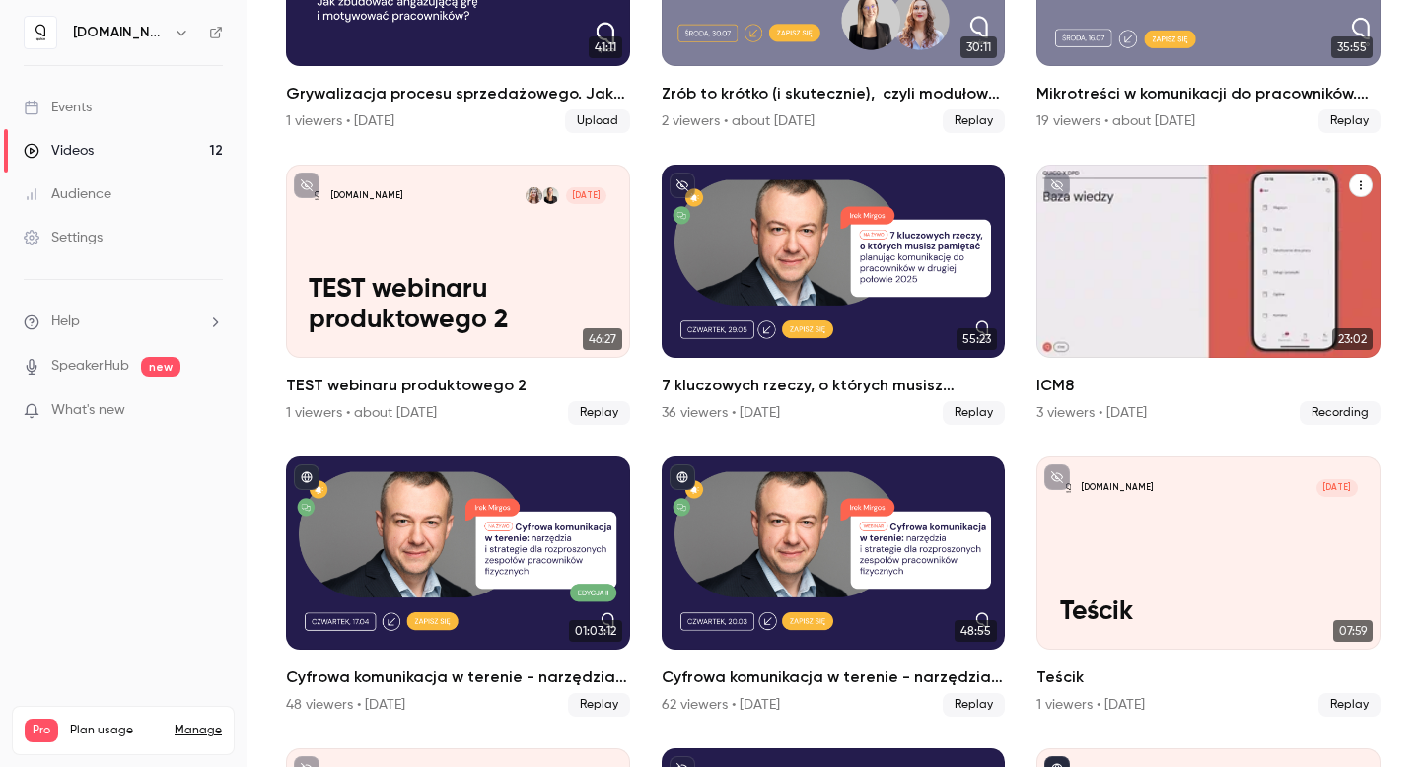
scroll to position [398, 0]
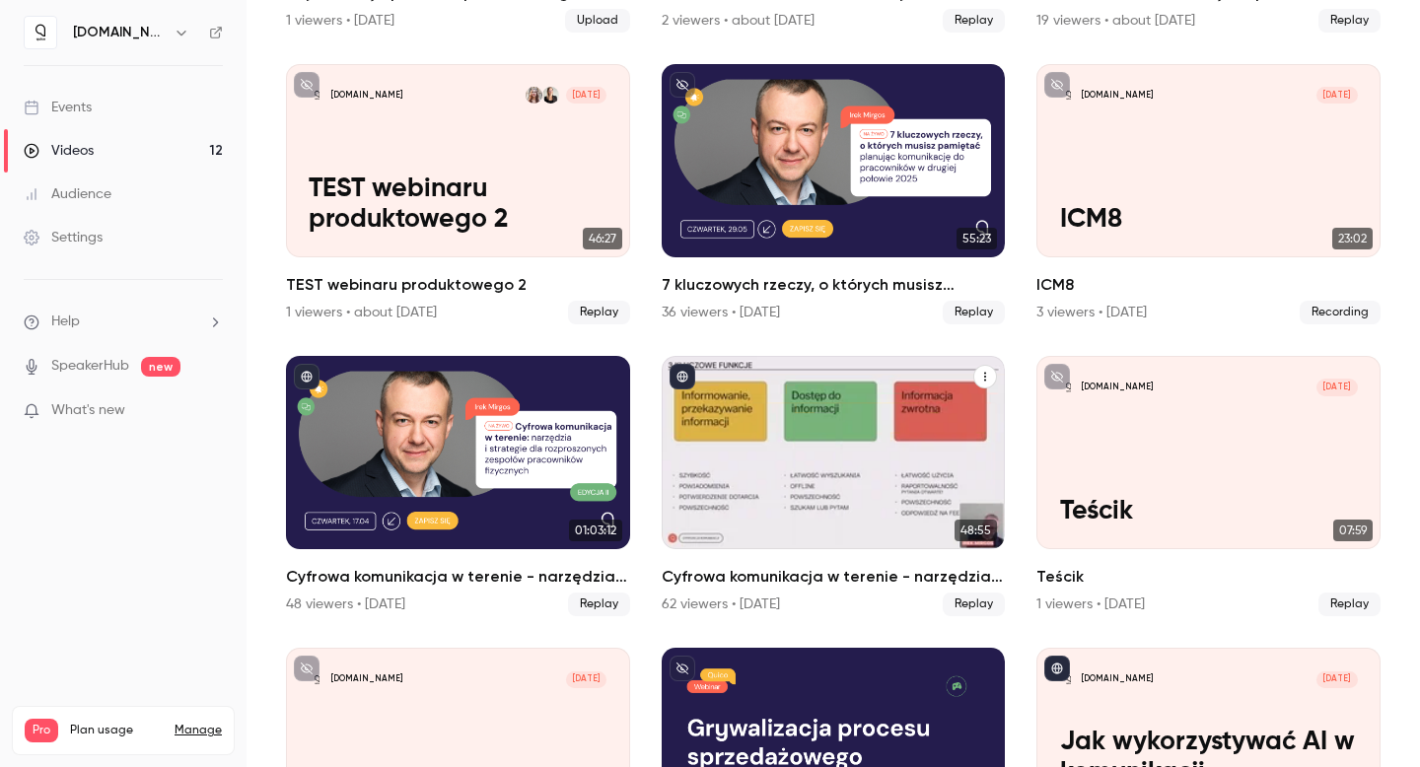
click at [759, 567] on h2 "Cyfrowa komunikacja w terenie - narzędzia i strategie dla rozproszonych zespołó…" at bounding box center [834, 577] width 344 height 24
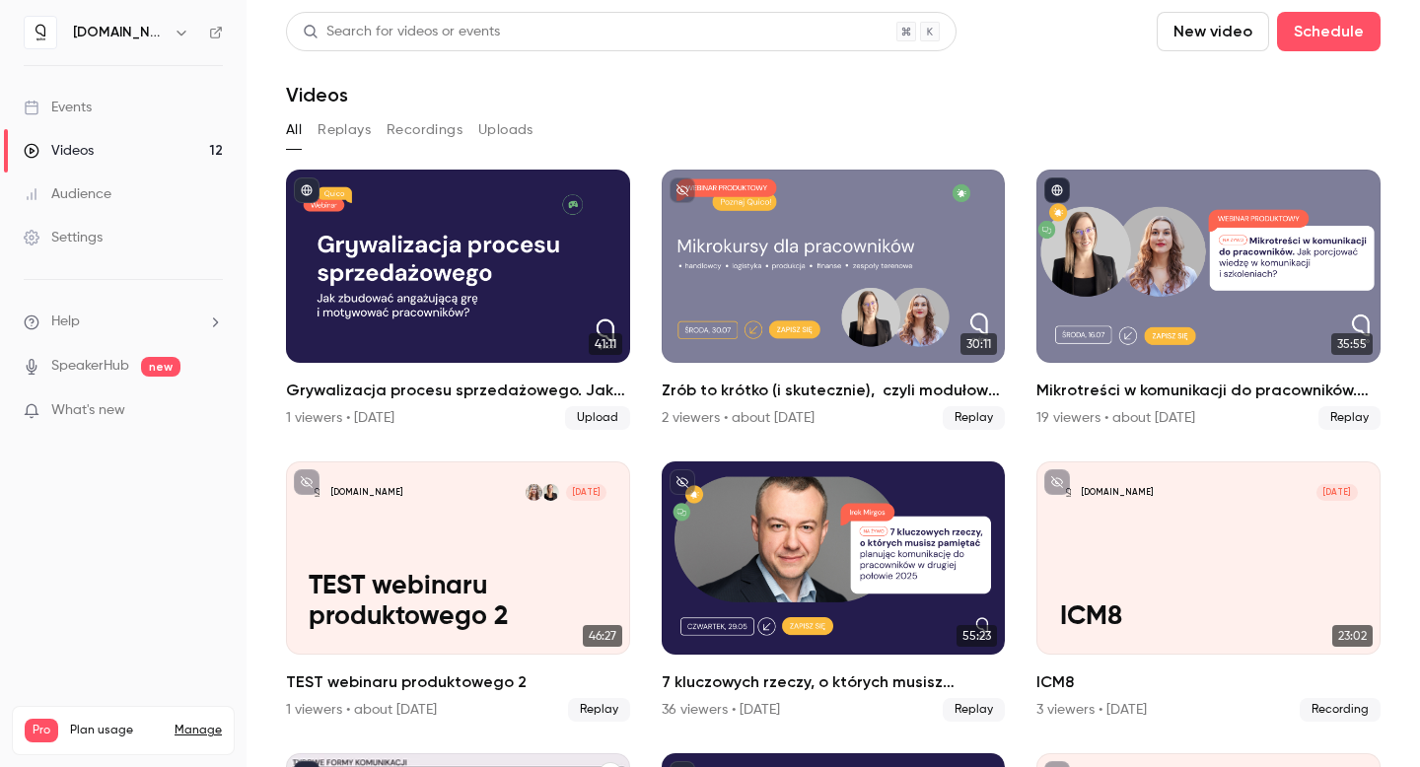
scroll to position [520, 0]
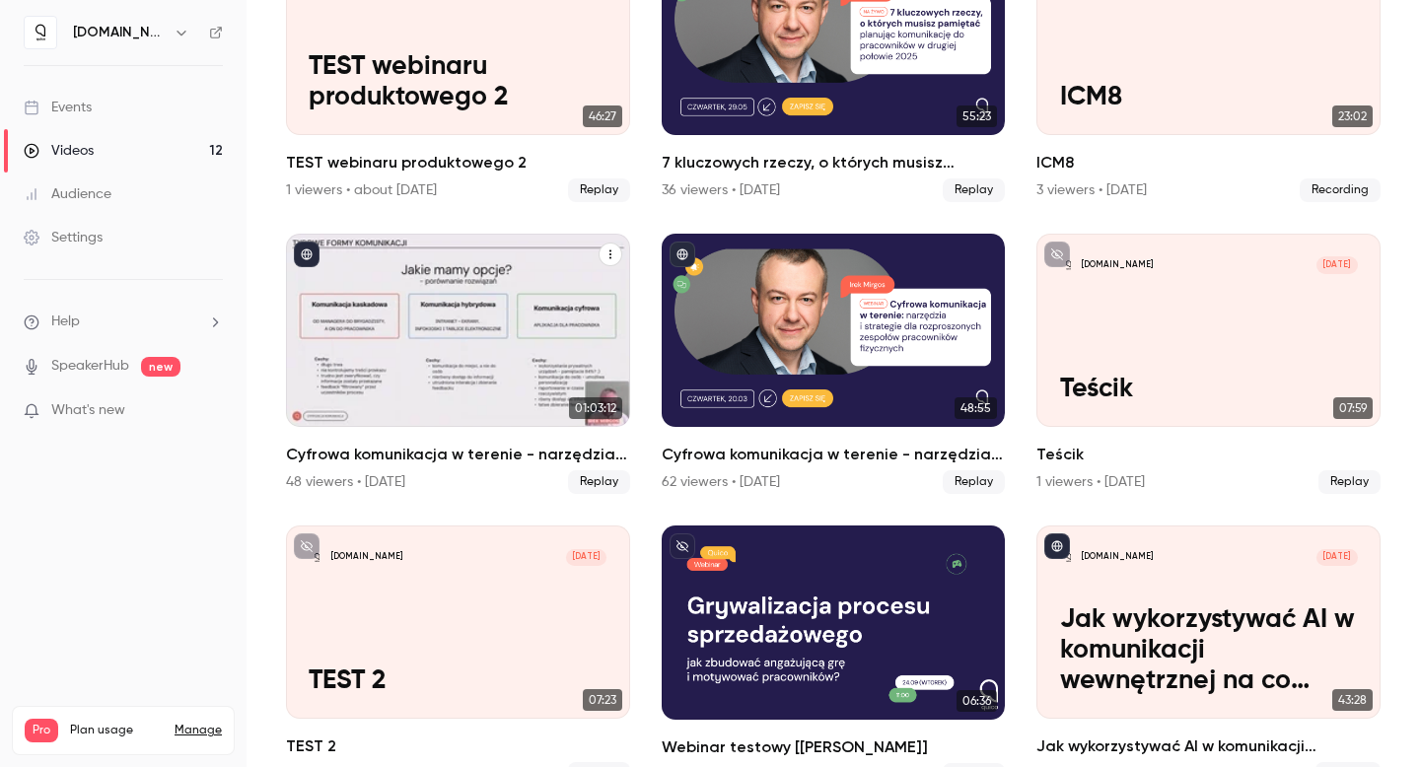
click at [524, 443] on h2 "Cyfrowa komunikacja w terenie - narzędzia i strategie dla rozproszonych zespołó…" at bounding box center [458, 455] width 344 height 24
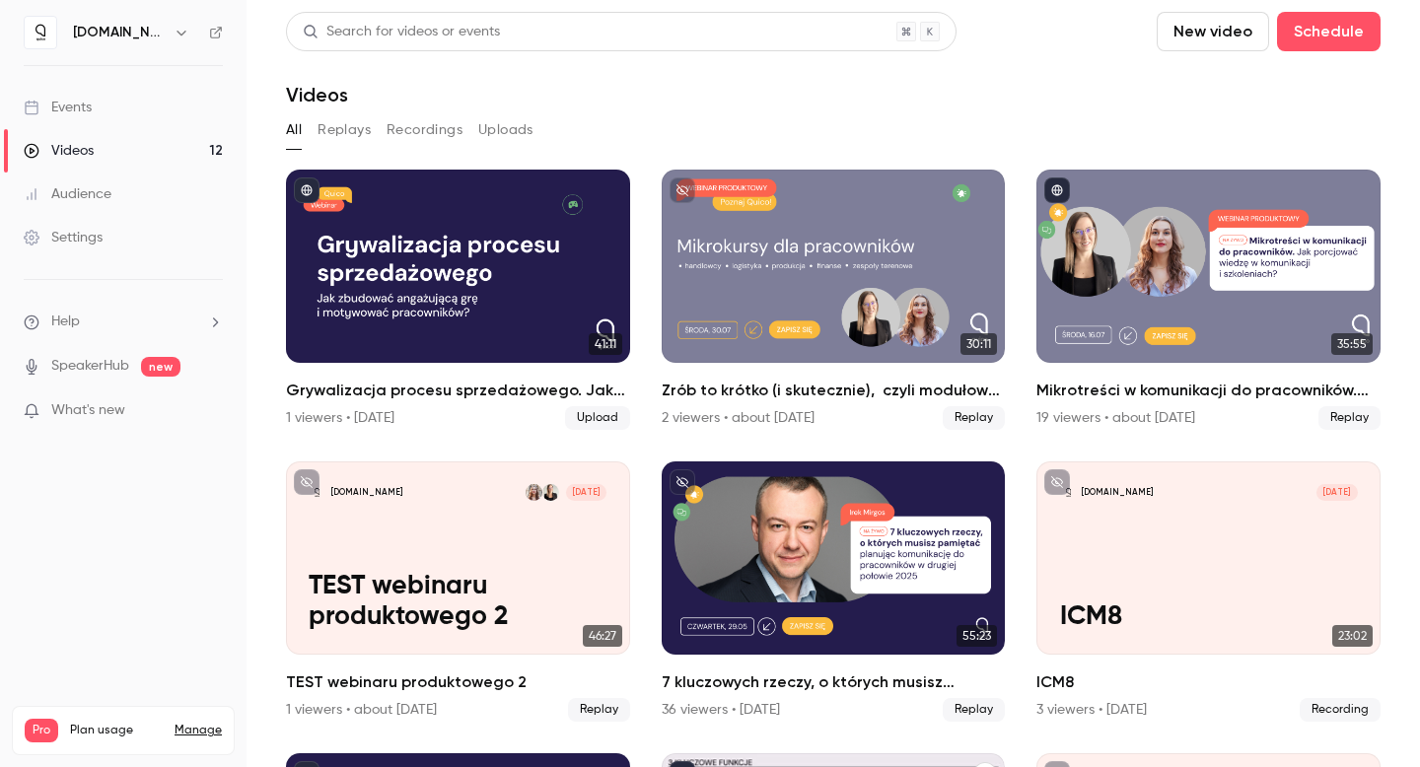
scroll to position [407, 0]
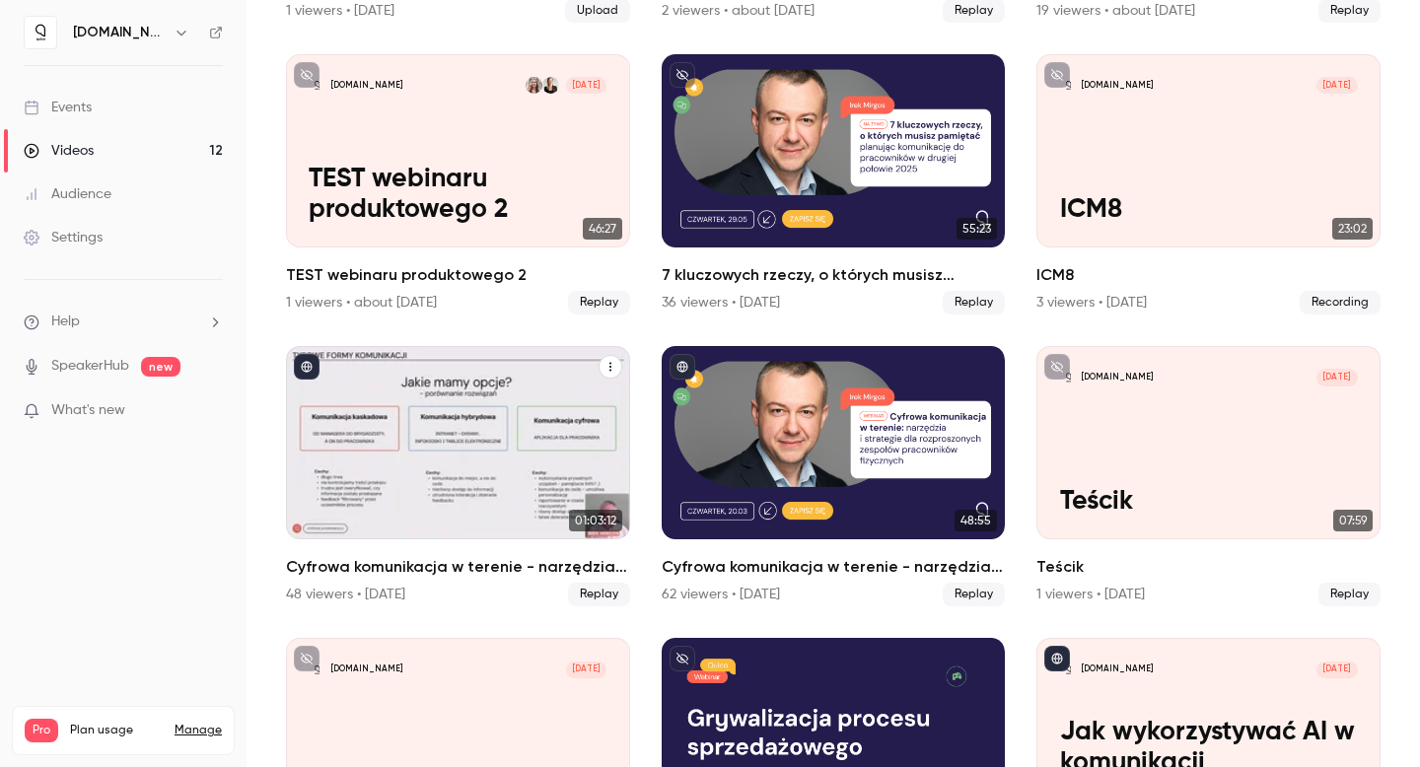
click at [464, 560] on h2 "Cyfrowa komunikacja w terenie - narzędzia i strategie dla rozproszonych zespołó…" at bounding box center [458, 567] width 344 height 24
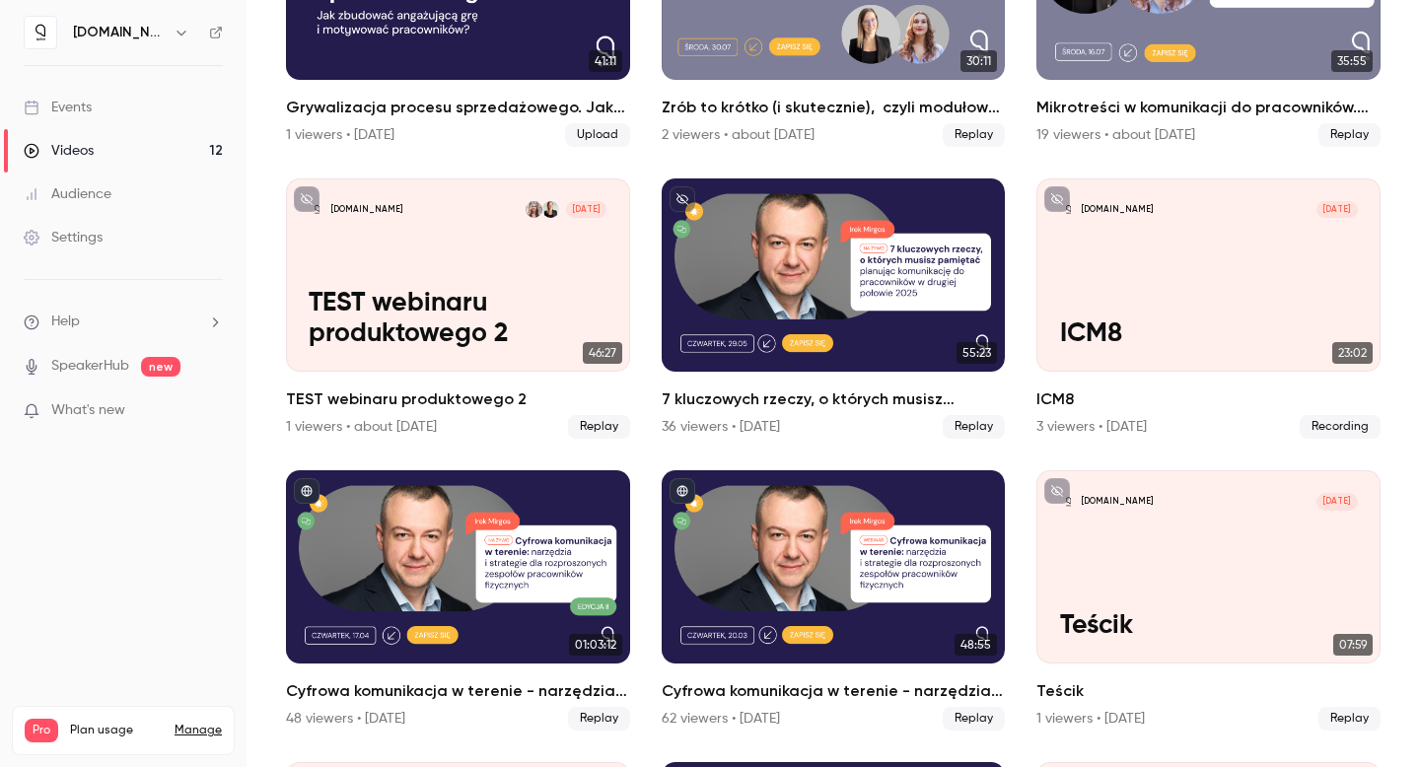
scroll to position [520, 0]
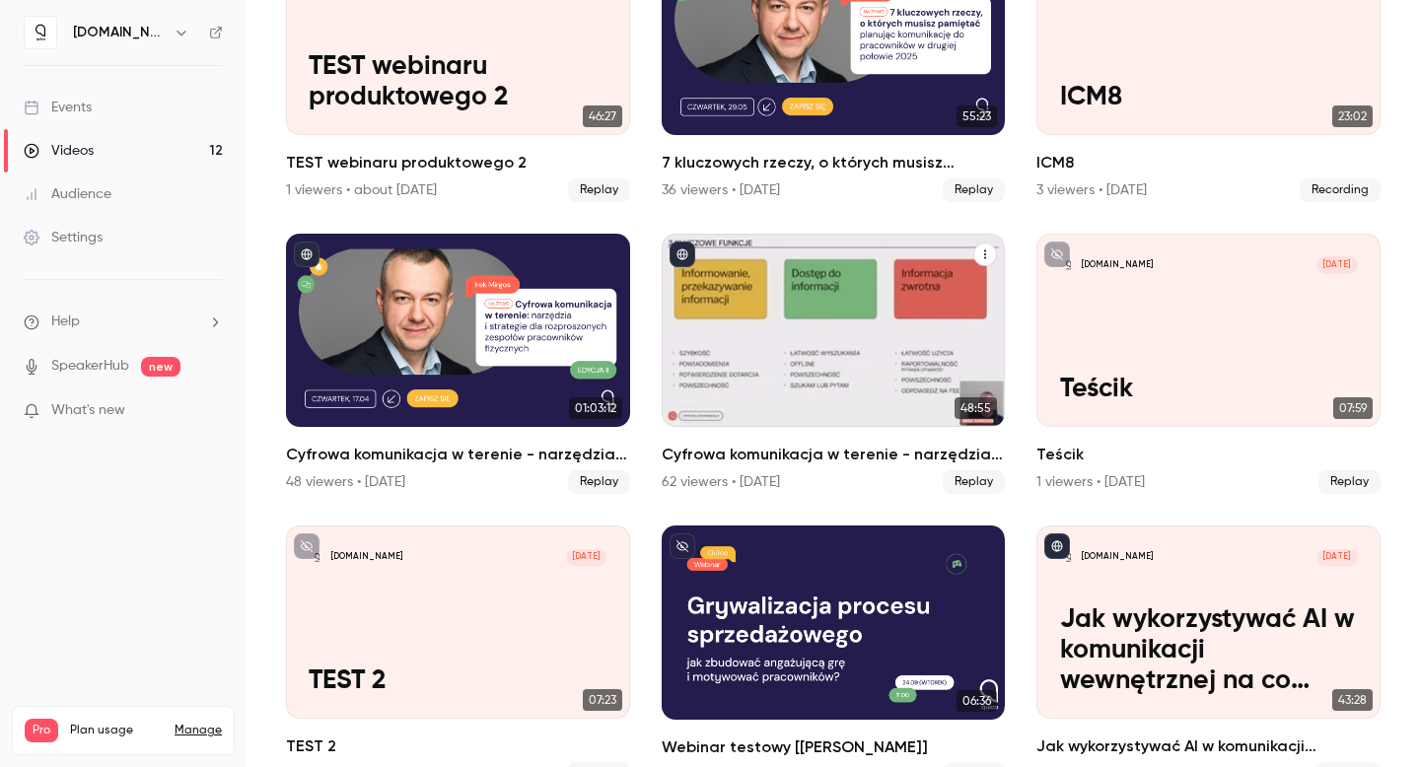
click at [889, 445] on h2 "Cyfrowa komunikacja w terenie - narzędzia i strategie dla rozproszonych zespołó…" at bounding box center [834, 455] width 344 height 24
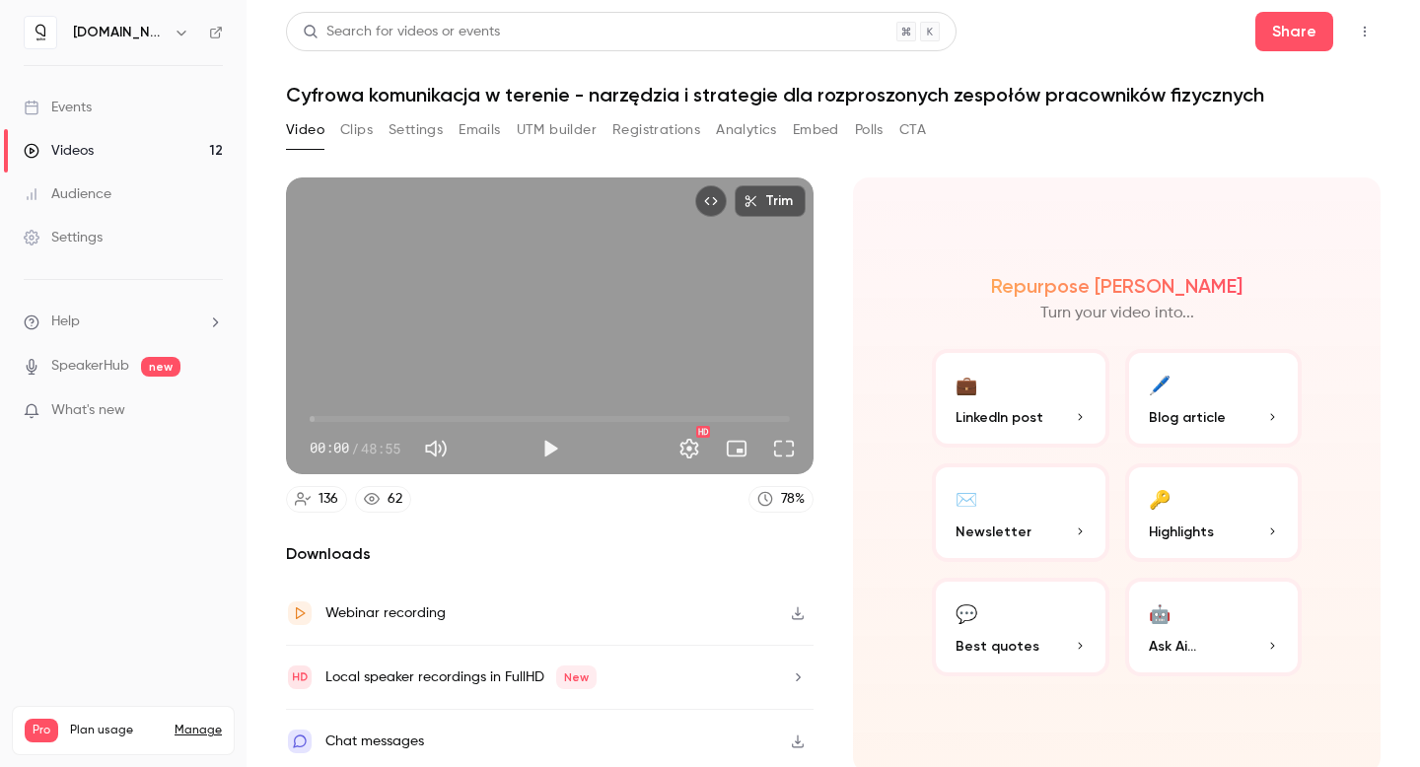
click at [352, 131] on button "Clips" at bounding box center [356, 130] width 33 height 32
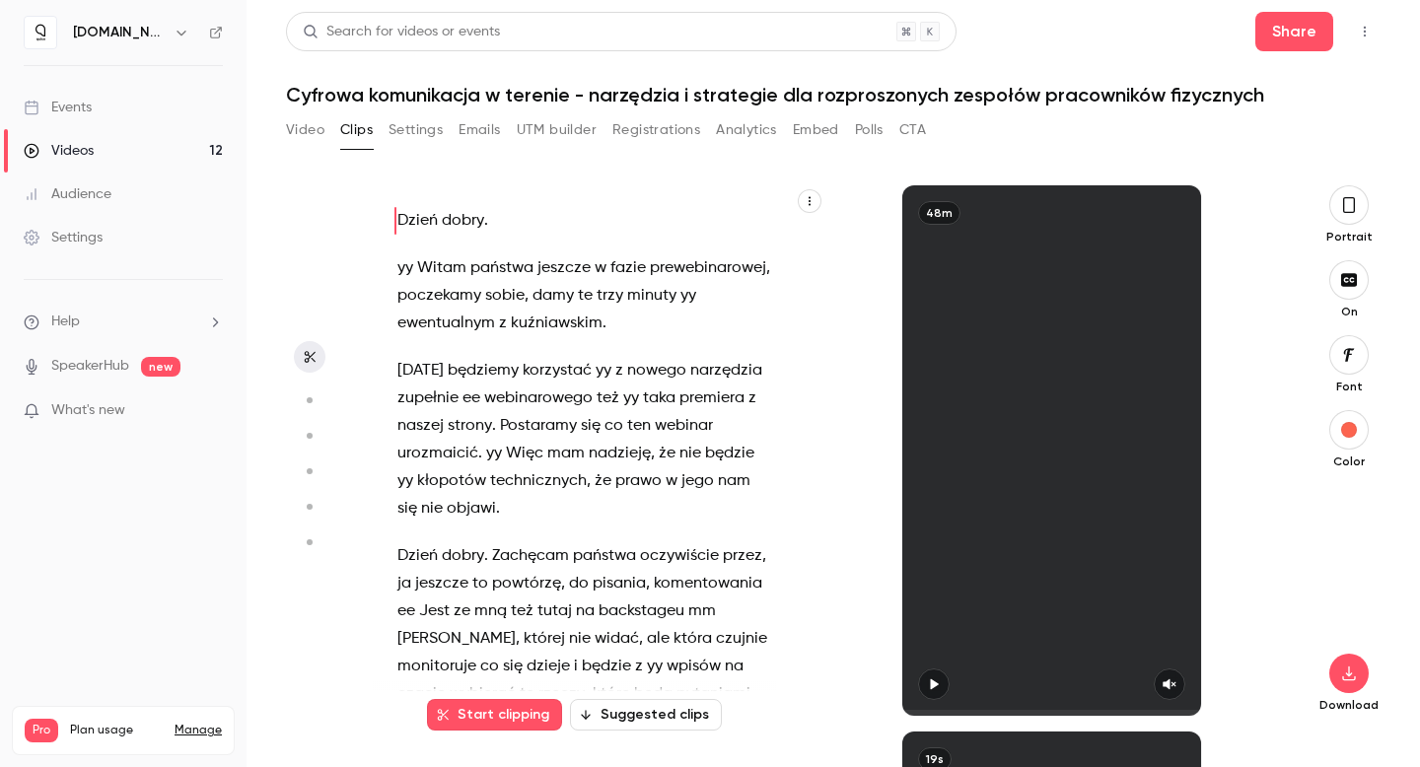
click at [399, 129] on button "Settings" at bounding box center [416, 130] width 54 height 32
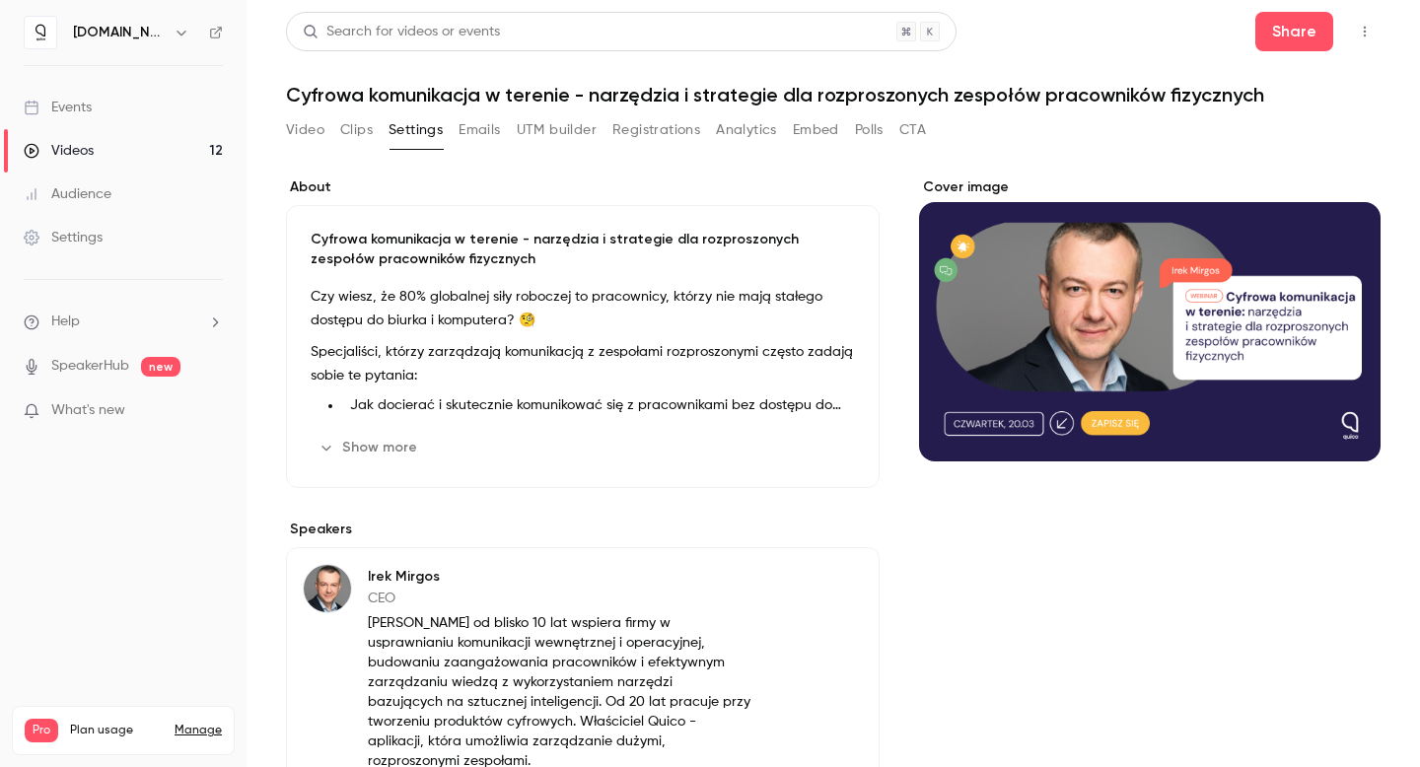
click at [485, 96] on h1 "Cyfrowa komunikacja w terenie - narzędzia i strategie dla rozproszonych zespołó…" at bounding box center [833, 95] width 1095 height 24
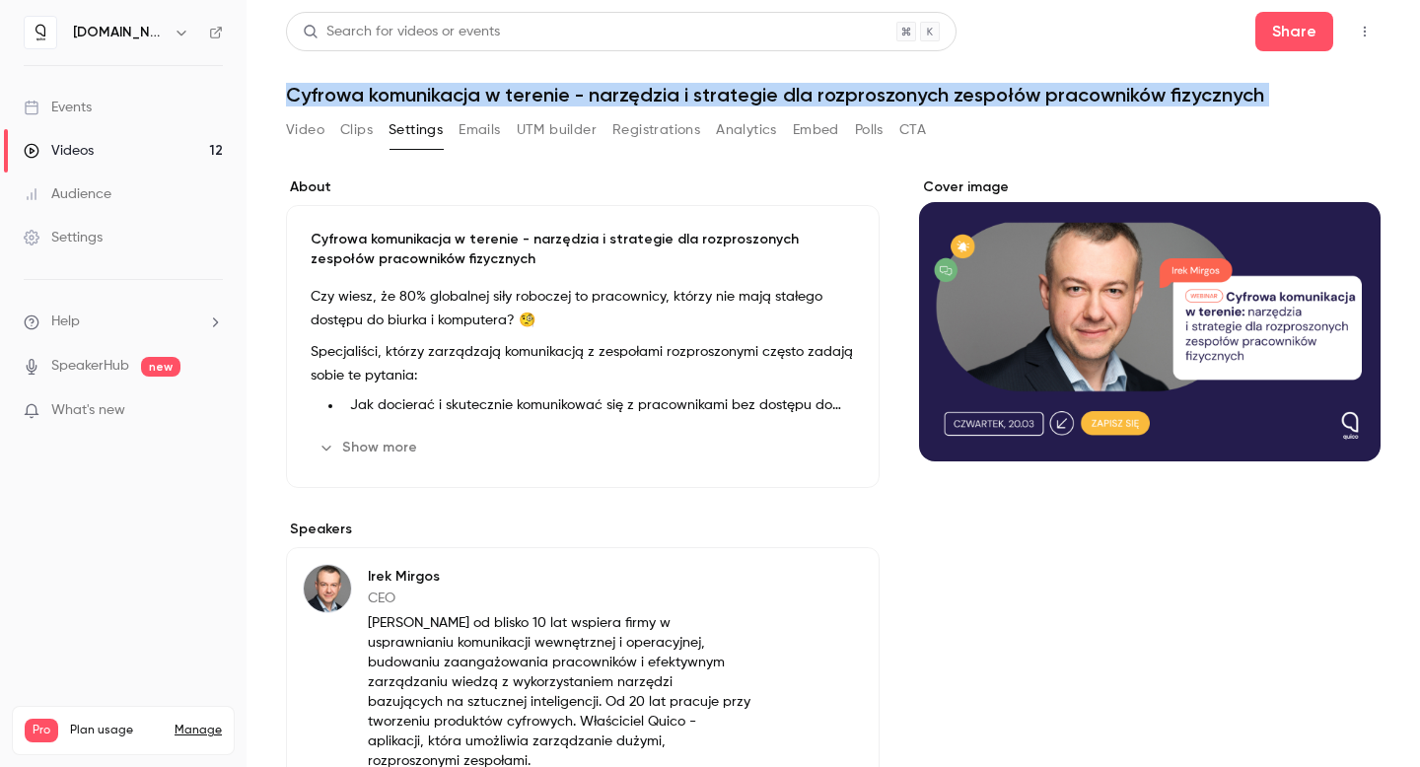
click at [485, 96] on h1 "Cyfrowa komunikacja w terenie - narzędzia i strategie dla rozproszonych zespołó…" at bounding box center [833, 95] width 1095 height 24
copy div "Cyfrowa komunikacja w terenie - narzędzia i strategie dla rozproszonych zespołó…"
